Goal: Task Accomplishment & Management: Use online tool/utility

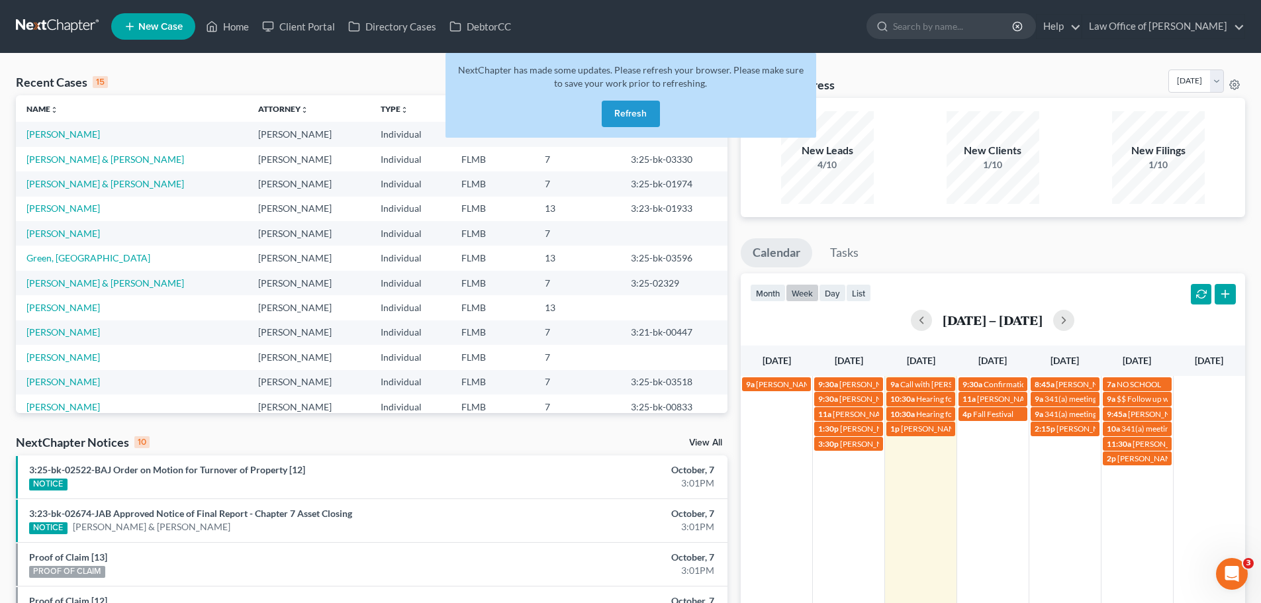
click at [649, 111] on button "Refresh" at bounding box center [631, 114] width 58 height 26
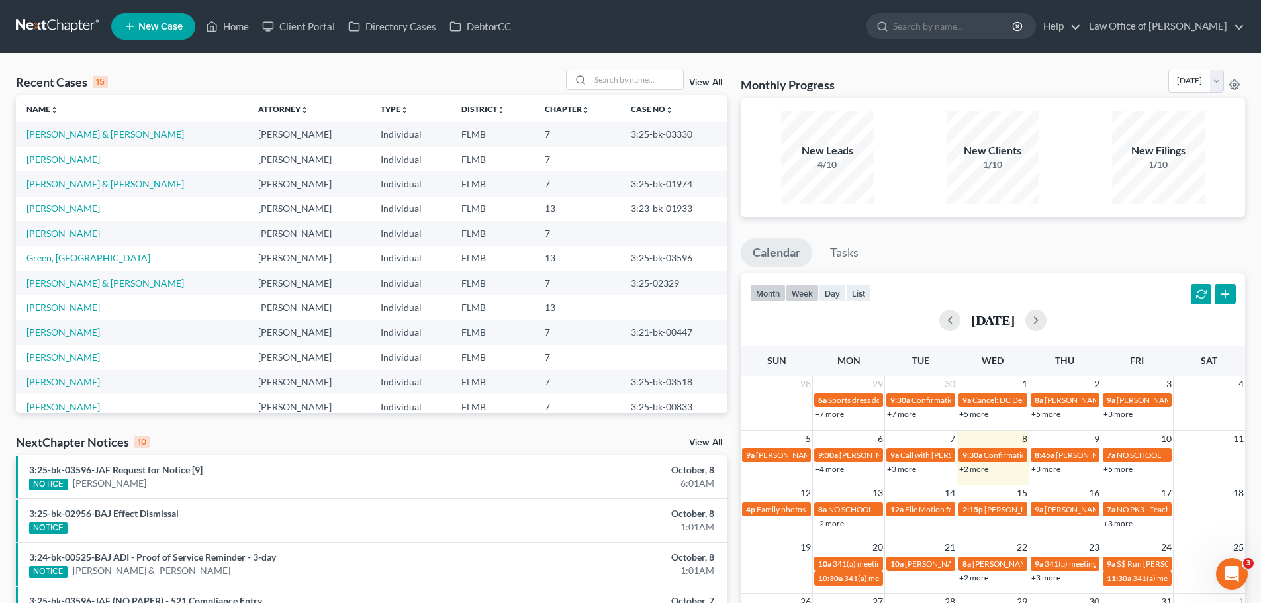
click at [800, 295] on button "week" at bounding box center [802, 293] width 33 height 18
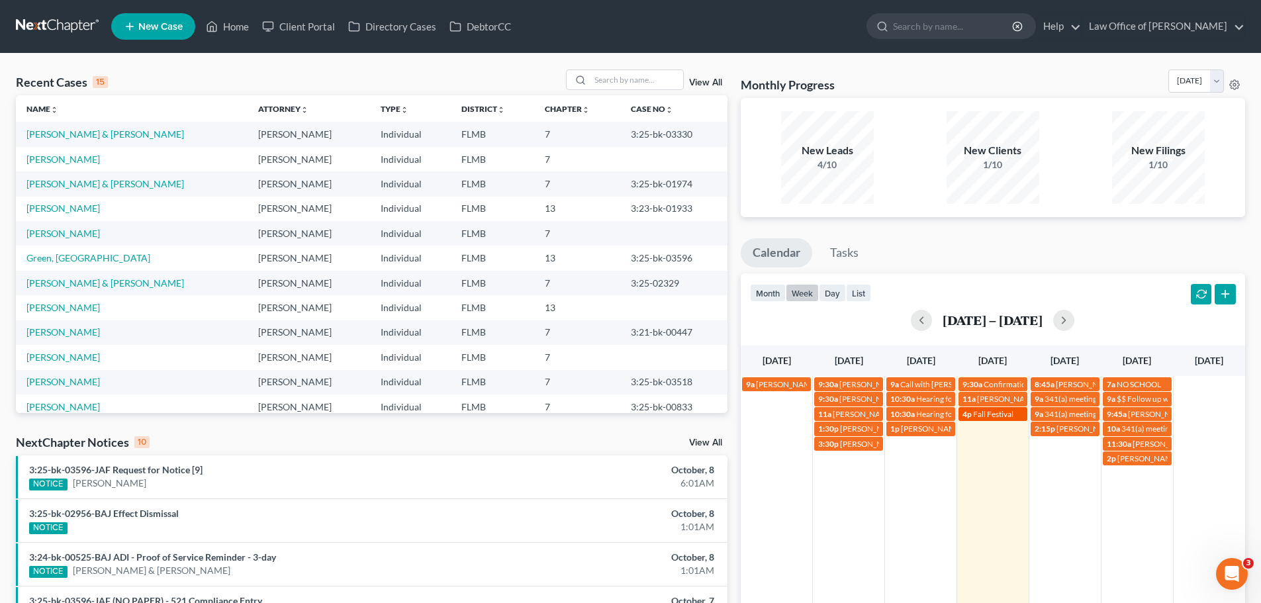
click at [1009, 408] on link "4p Fall Festival" at bounding box center [993, 414] width 69 height 14
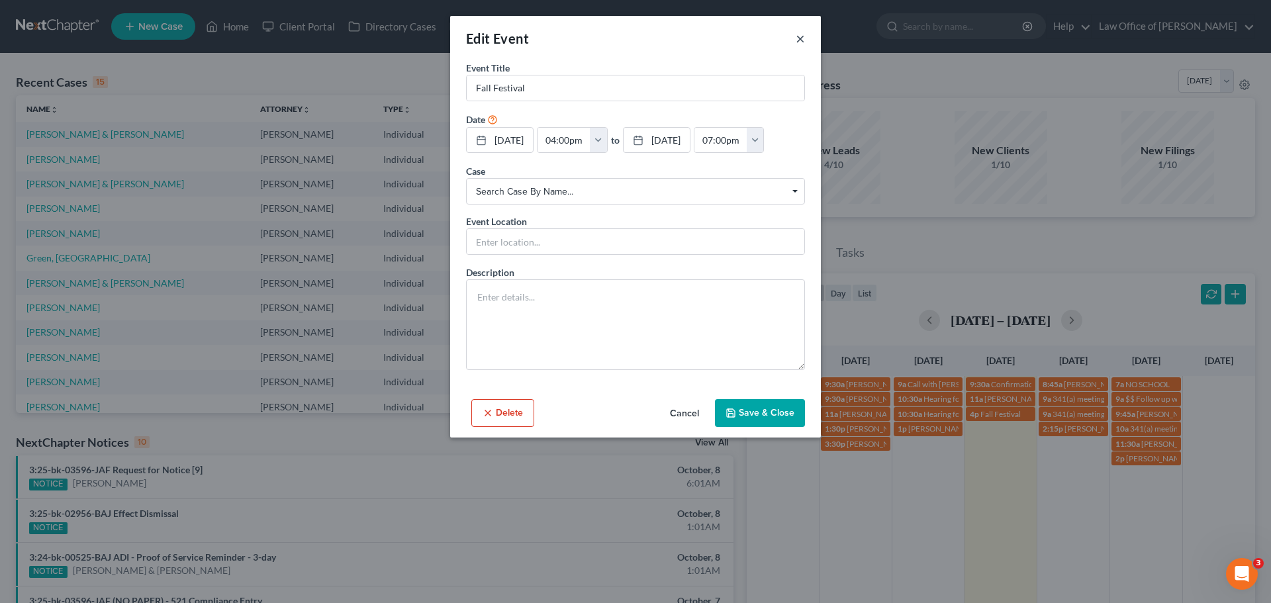
click at [796, 36] on button "×" at bounding box center [800, 38] width 9 height 16
